Goal: Information Seeking & Learning: Learn about a topic

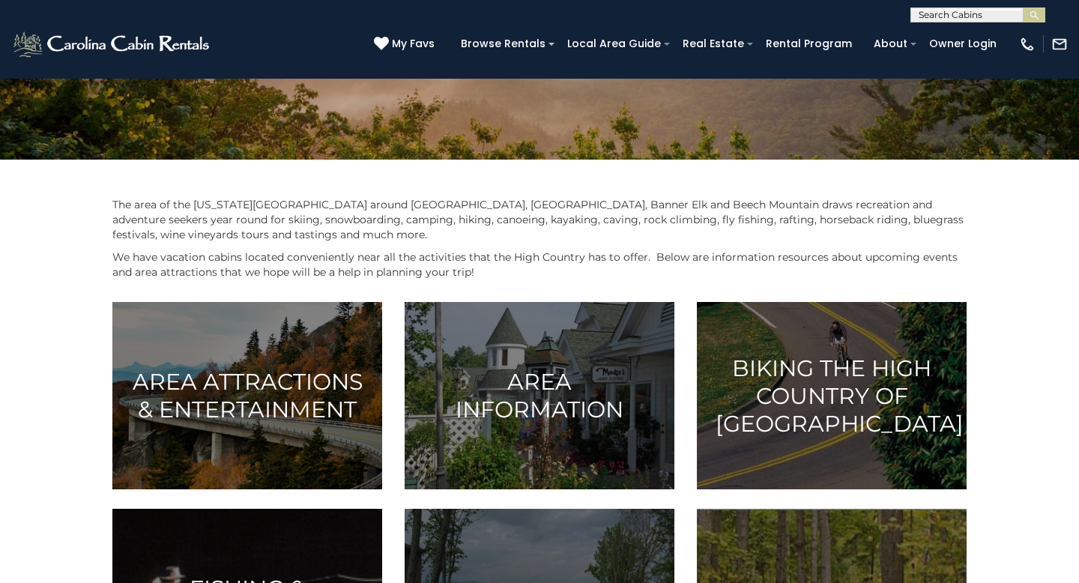
scroll to position [299, 0]
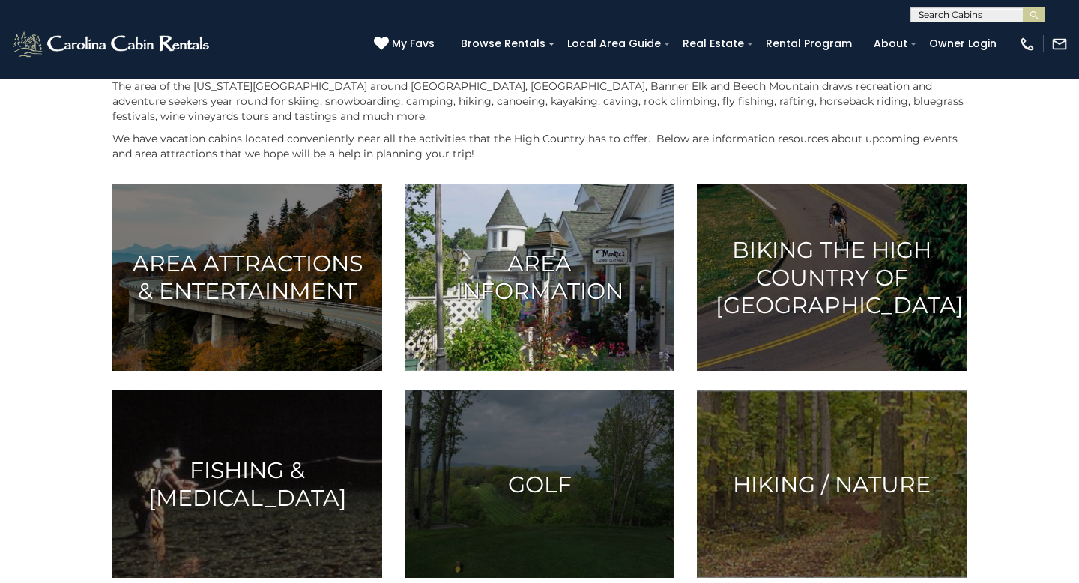
click at [556, 277] on h3 "Area Information" at bounding box center [539, 276] width 232 height 55
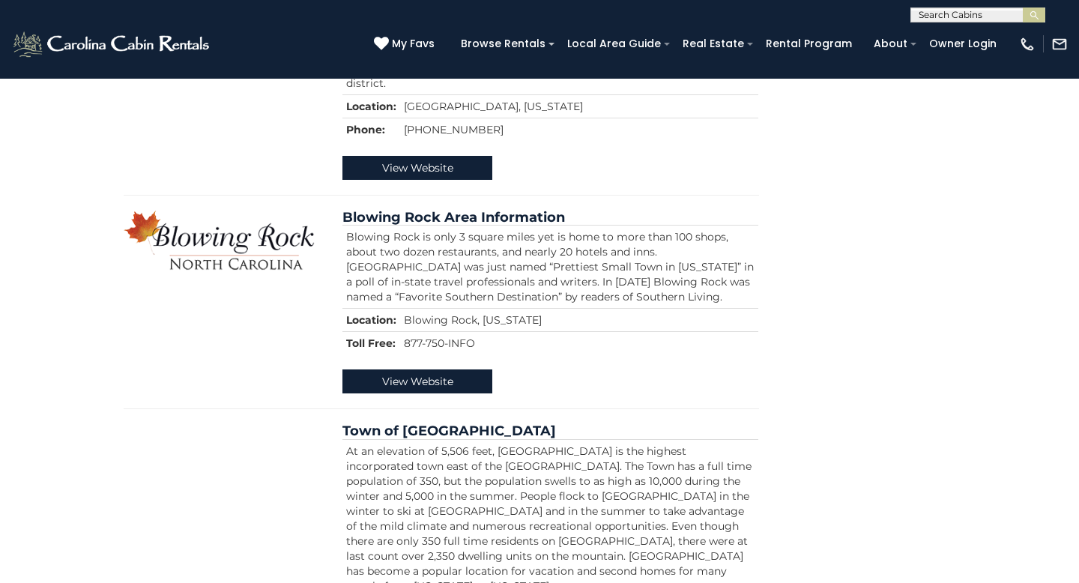
scroll to position [834, 0]
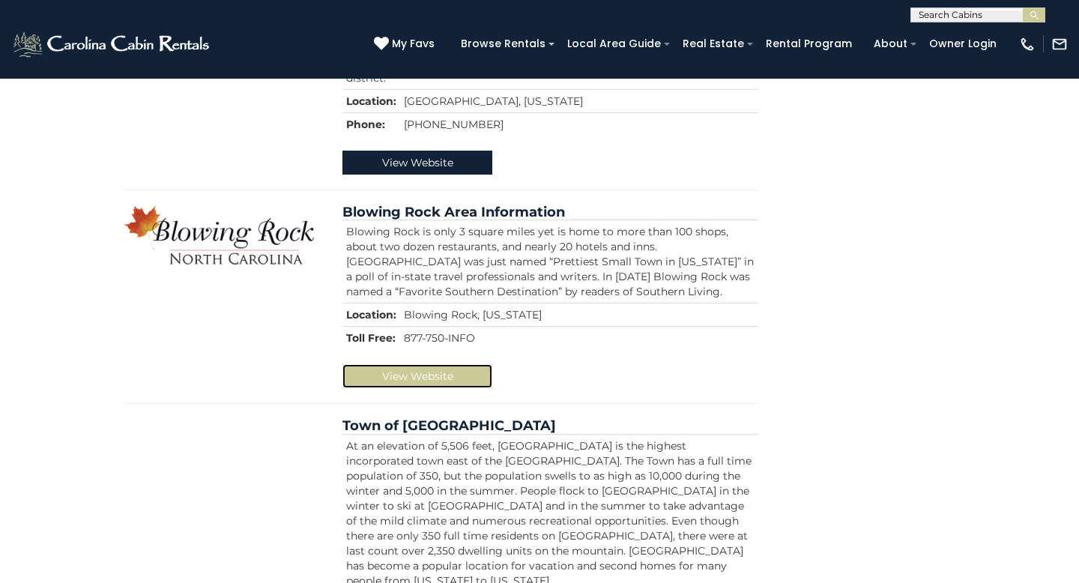
click at [418, 364] on link "View Website" at bounding box center [417, 376] width 150 height 24
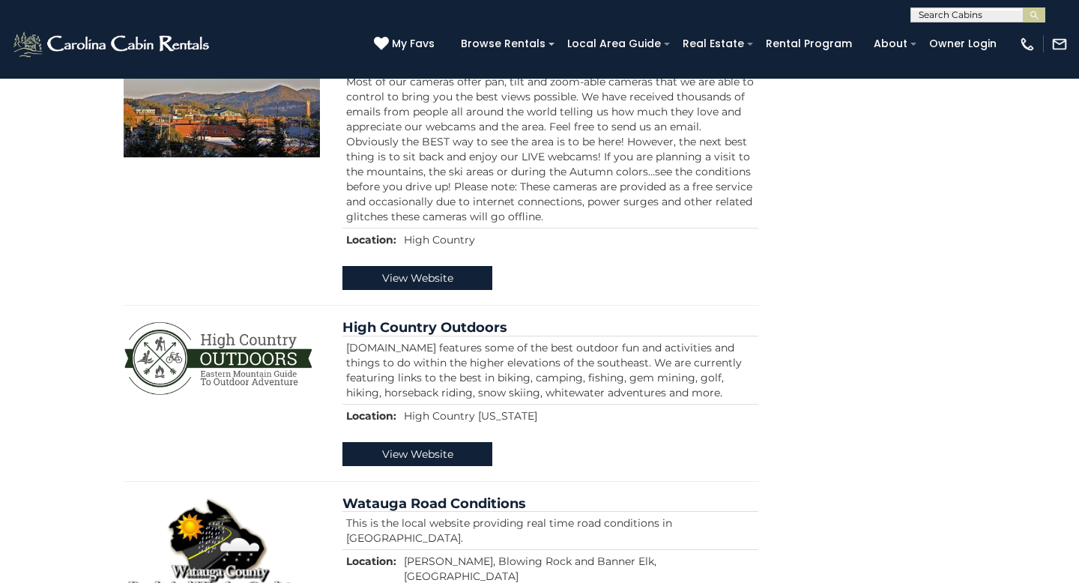
scroll to position [1772, 0]
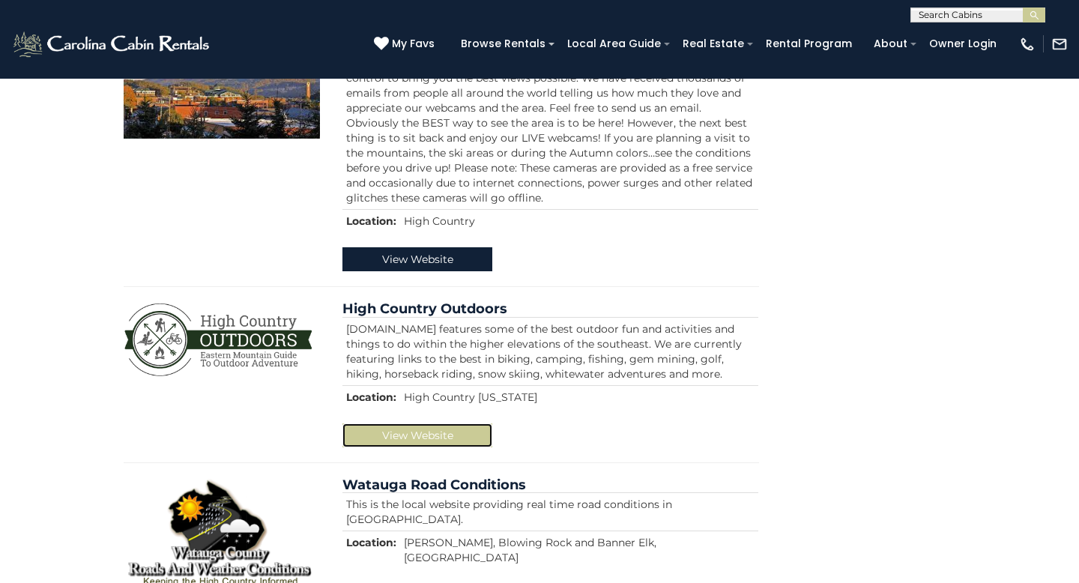
click at [417, 423] on link "View Website" at bounding box center [417, 435] width 150 height 24
click at [425, 423] on link "View Website" at bounding box center [417, 435] width 150 height 24
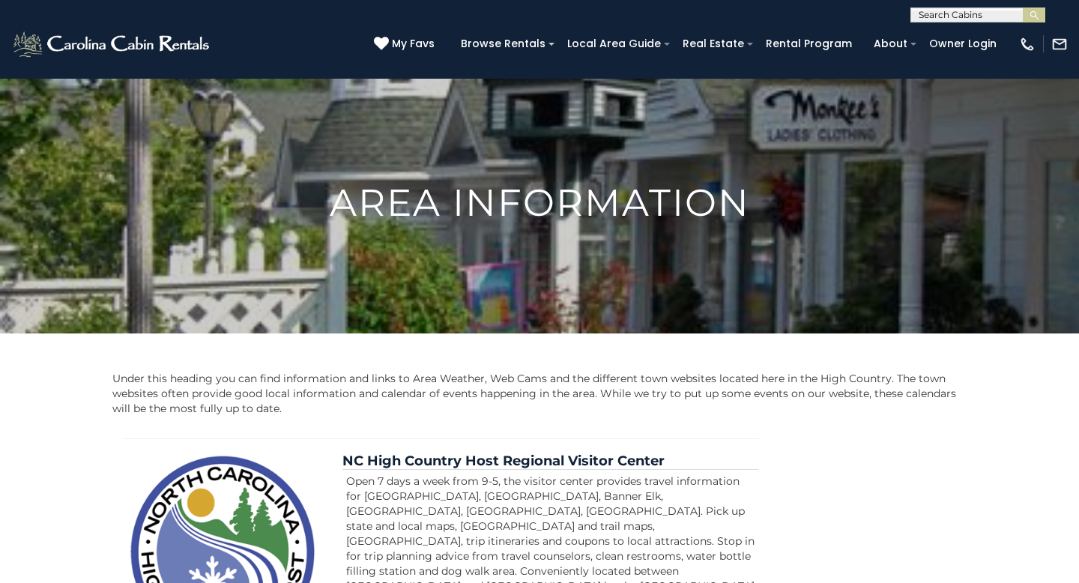
scroll to position [0, 0]
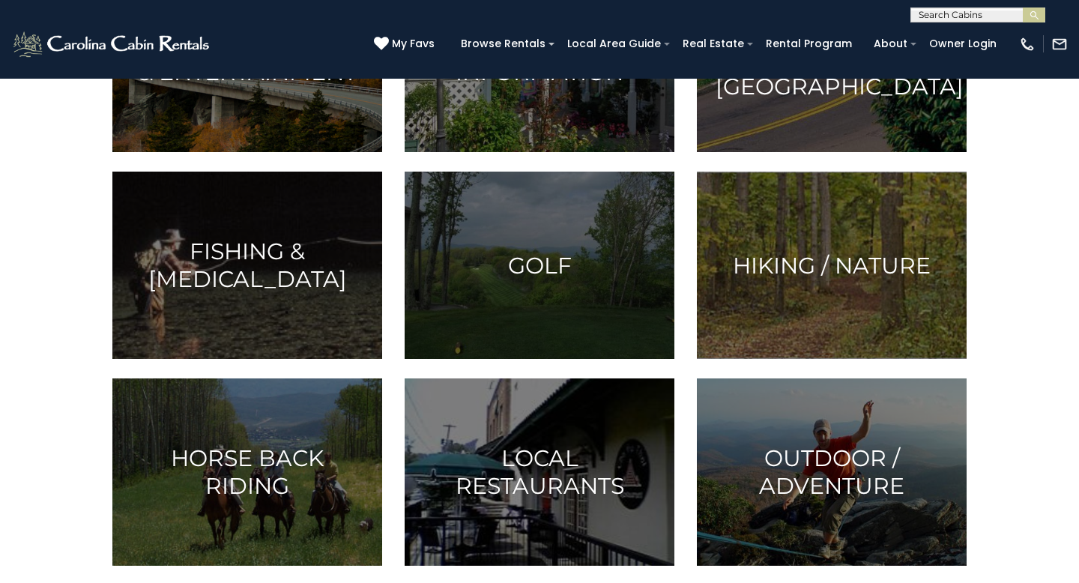
scroll to position [521, 0]
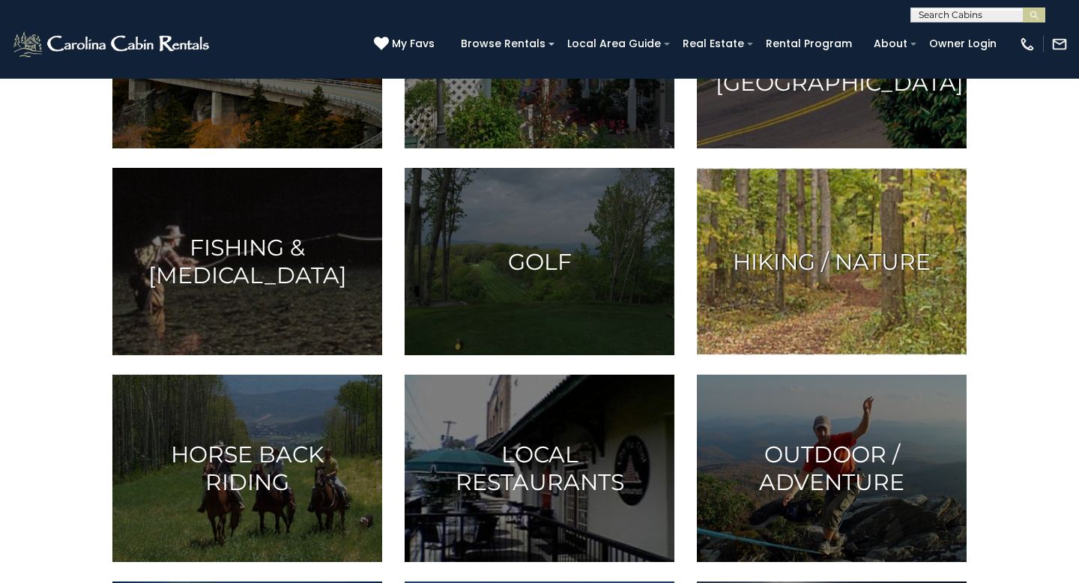
click at [880, 279] on img at bounding box center [832, 261] width 270 height 187
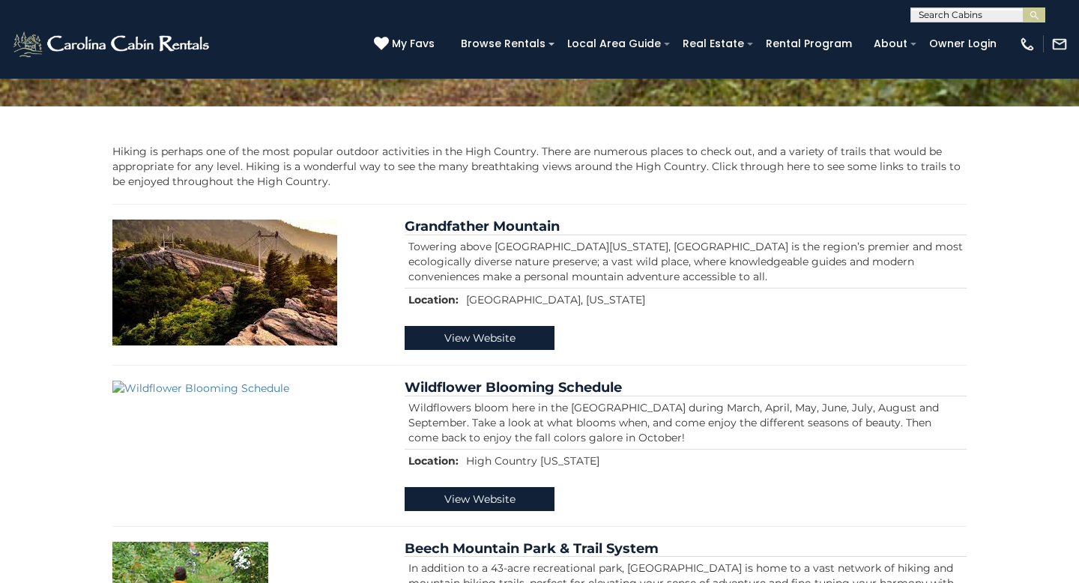
scroll to position [237, 0]
